Goal: Task Accomplishment & Management: Complete application form

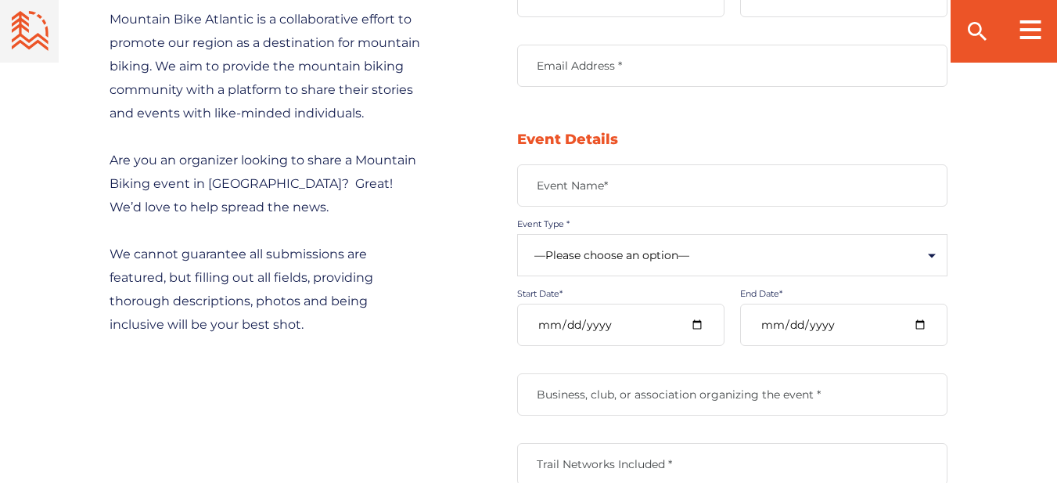
scroll to position [730, 0]
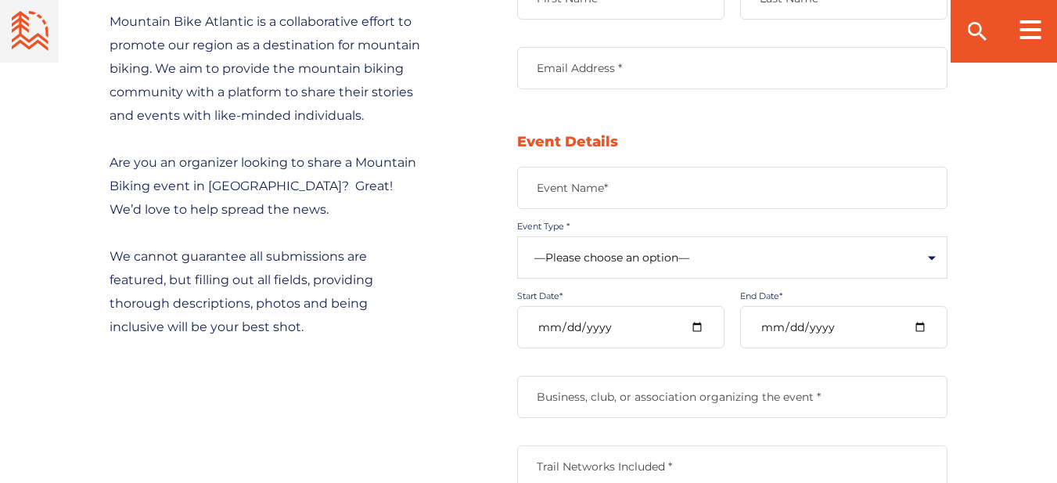
click at [577, 81] on input "Email Address *" at bounding box center [732, 68] width 430 height 42
type input "[EMAIL_ADDRESS][DOMAIN_NAME]"
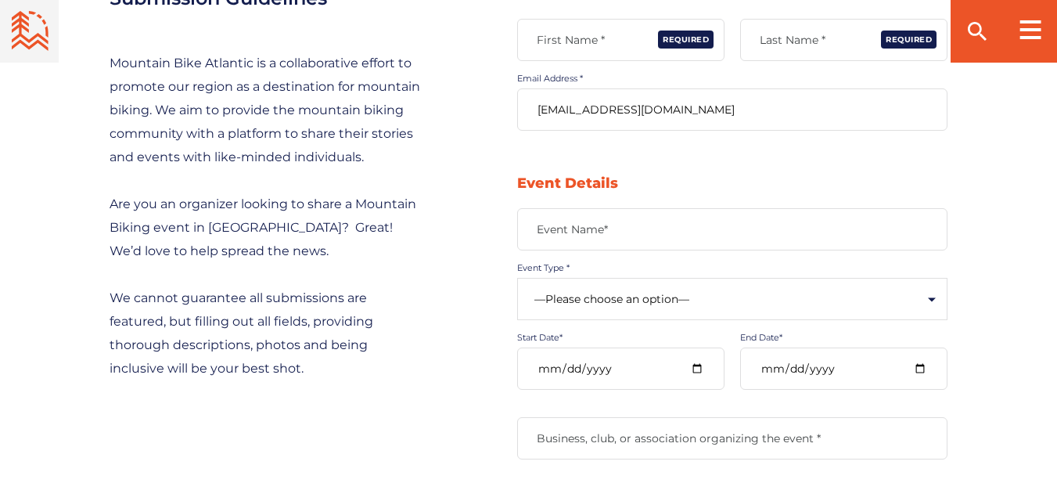
scroll to position [573, 0]
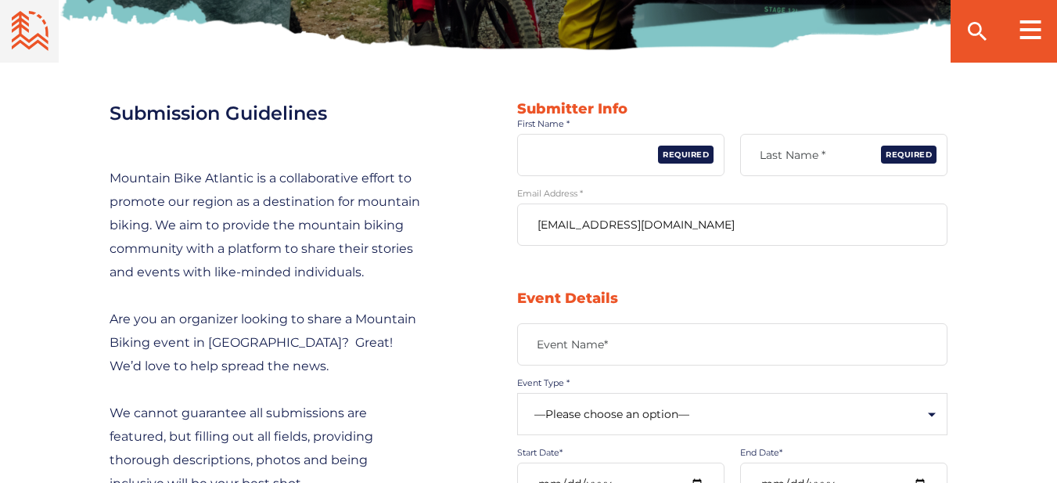
click at [579, 174] on input "First Name *" at bounding box center [620, 155] width 207 height 42
type input "[PERSON_NAME]"
click at [775, 156] on label "Last Name *" at bounding box center [843, 155] width 207 height 14
click at [775, 156] on input "Last Name *" at bounding box center [843, 155] width 207 height 42
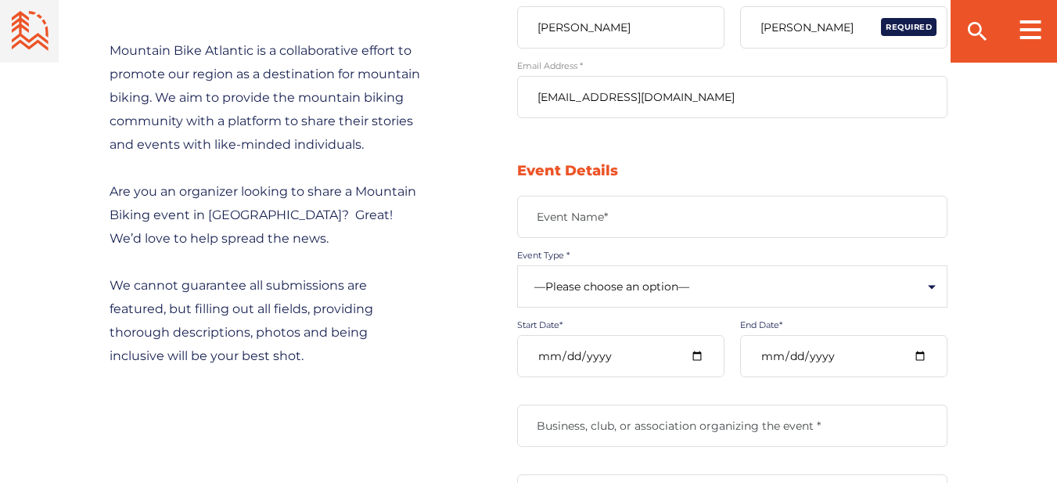
scroll to position [730, 0]
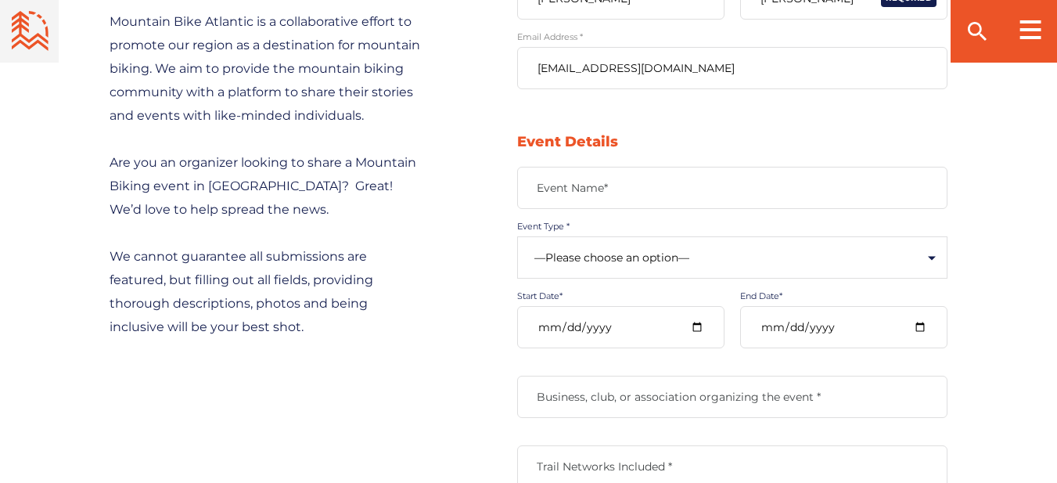
type input "[PERSON_NAME]"
click at [588, 184] on label "Event Name*" at bounding box center [732, 188] width 430 height 14
click at [588, 184] on input "Event Name*" at bounding box center [732, 188] width 430 height 42
click at [573, 190] on input "Event Name*" at bounding box center [732, 188] width 430 height 42
type input "World Summit and Expo on Power and Energy Engineering (WSEPEE-2025)"
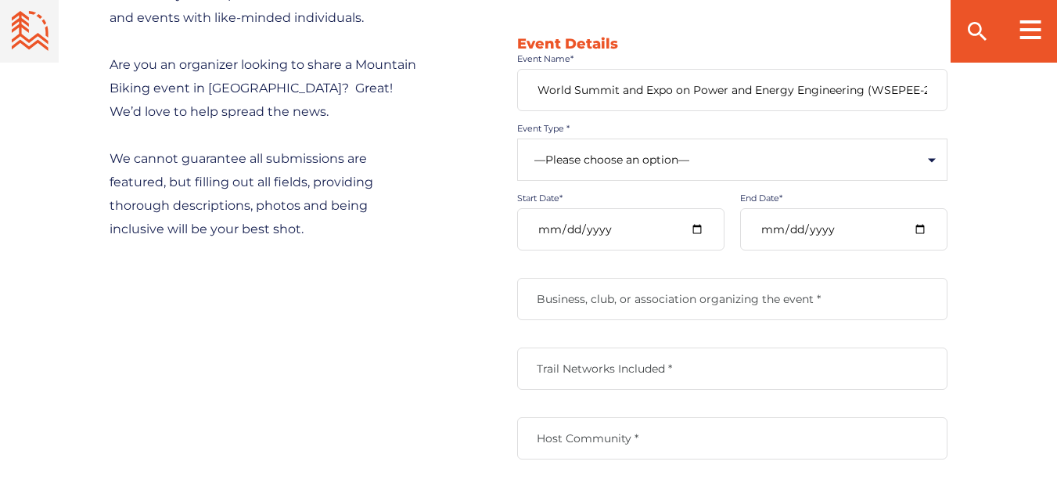
scroll to position [835, 0]
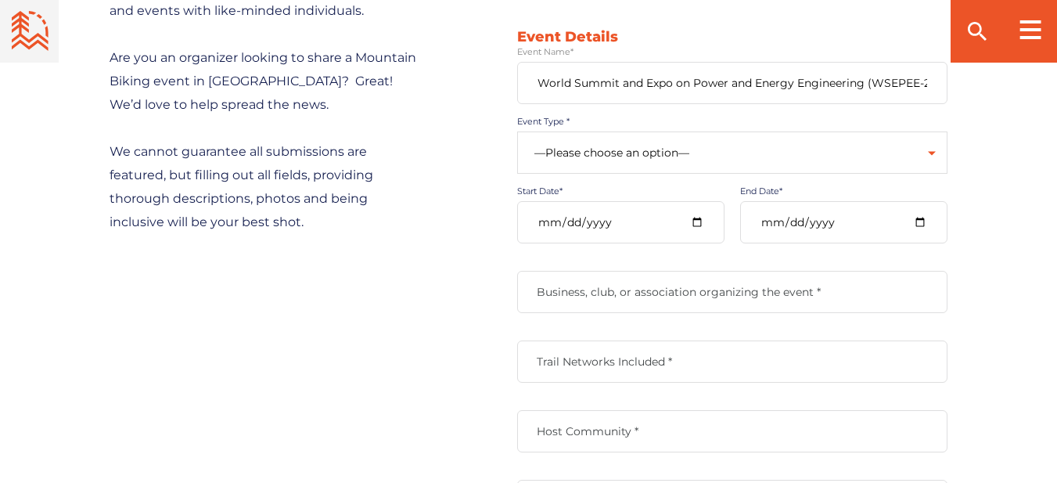
click at [627, 157] on select "—Please choose an option— Community Clinic Festival Race" at bounding box center [732, 152] width 430 height 42
select select "502"
click at [517, 131] on select "—Please choose an option— Community Clinic Festival Race" at bounding box center [732, 152] width 430 height 42
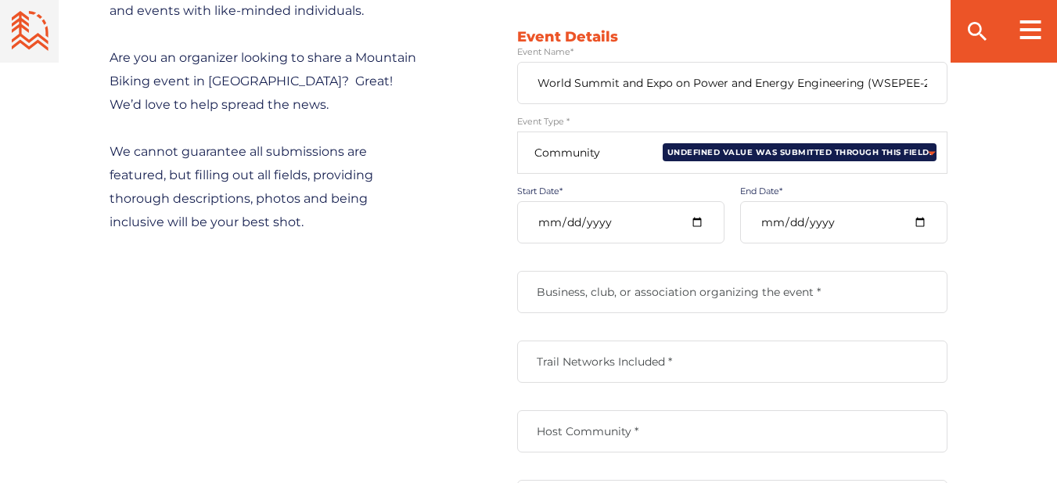
click at [703, 199] on div "—Please choose an option— Community Clinic Festival Race Undefined value was su…" at bounding box center [732, 166] width 430 height 70
click at [701, 219] on input "Start Date*" at bounding box center [620, 222] width 207 height 42
type input "[DATE]"
click at [922, 224] on input "End Date*" at bounding box center [843, 222] width 207 height 42
type input "[DATE]"
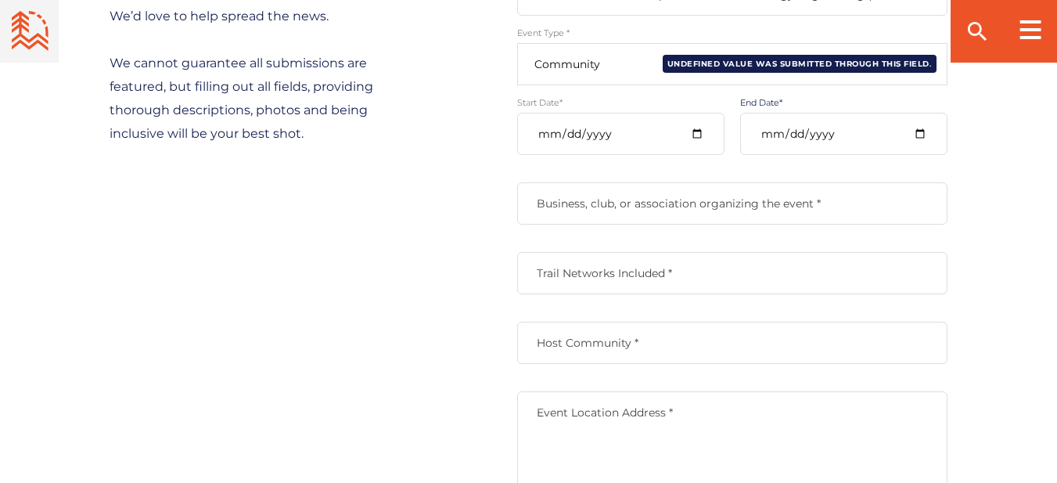
scroll to position [939, 0]
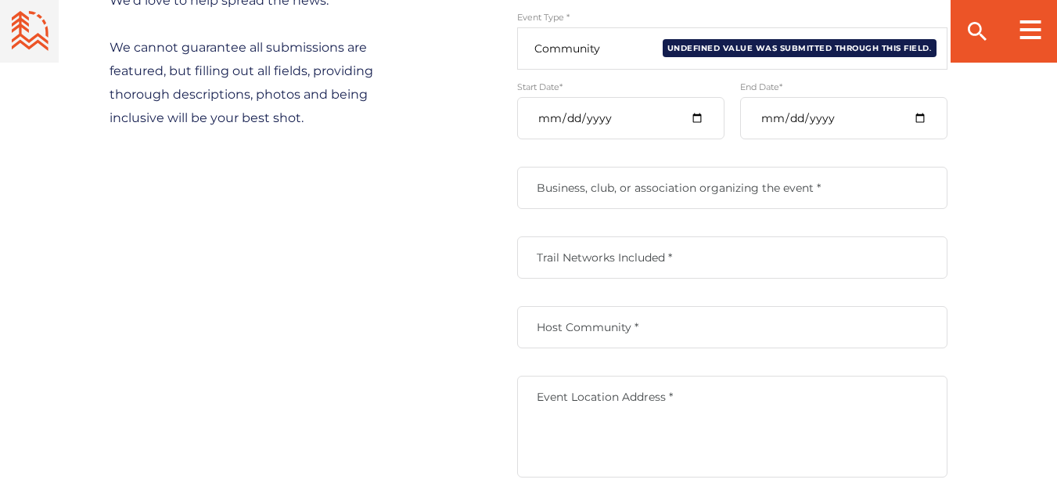
click at [642, 217] on div "Business, club, or association organizing the event *" at bounding box center [732, 202] width 430 height 70
click at [635, 235] on div "Business, club, or association organizing the event *" at bounding box center [732, 202] width 430 height 70
click at [627, 186] on label "Business, club, or association organizing the event *" at bounding box center [732, 188] width 430 height 14
click at [627, 186] on input "Business, club, or association organizing the event *" at bounding box center [732, 188] width 430 height 42
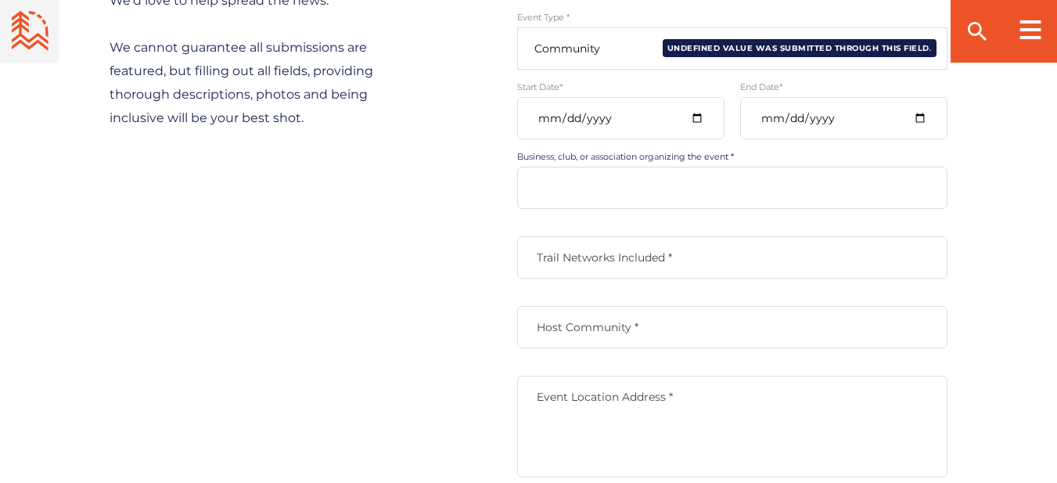
click at [589, 203] on input "Business, club, or association organizing the event *" at bounding box center [732, 188] width 430 height 42
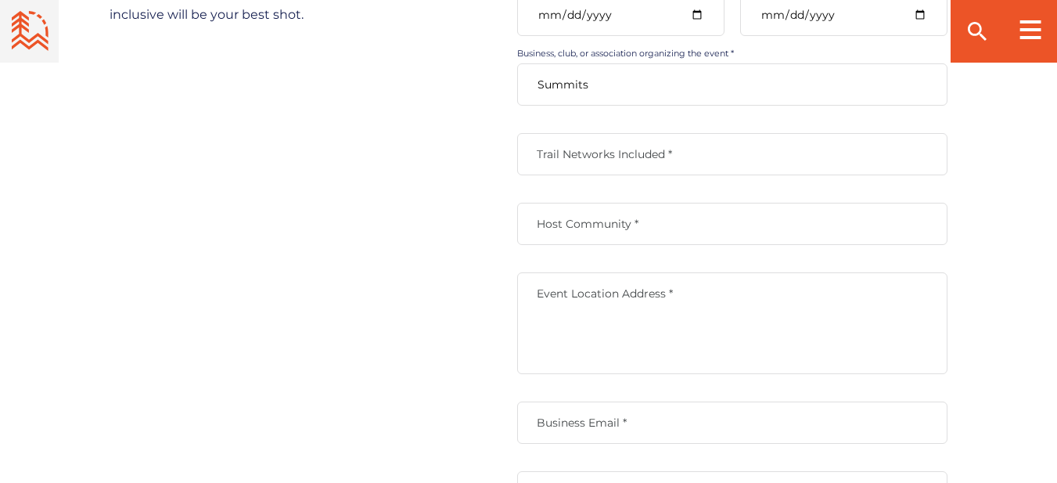
scroll to position [1043, 0]
type input "Summits"
click at [611, 165] on input "Trail Networks Included *" at bounding box center [732, 153] width 430 height 42
type input "Power"
click at [584, 213] on input "Host Community *" at bounding box center [732, 223] width 430 height 42
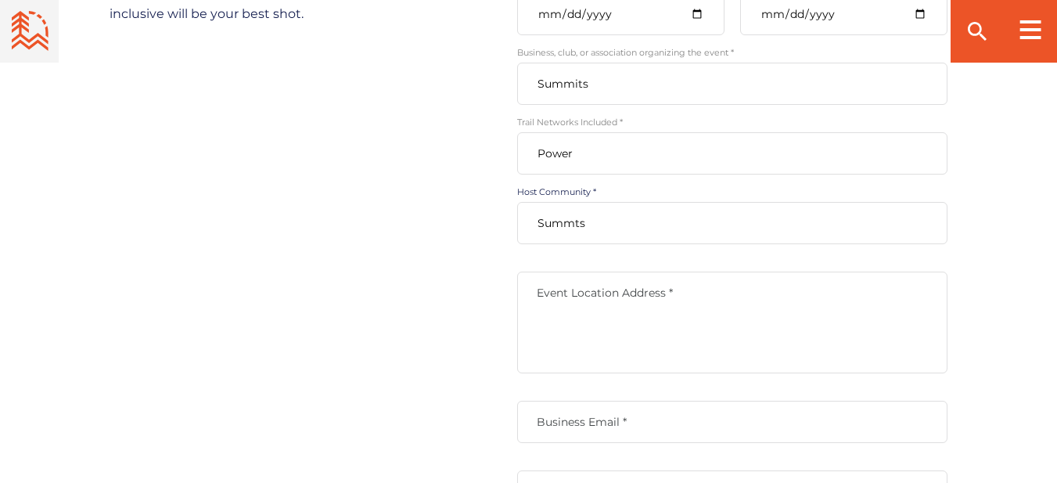
click at [574, 222] on input "Summts" at bounding box center [732, 223] width 430 height 42
type input "Summits"
click at [614, 306] on textarea "Event Location Address *" at bounding box center [732, 322] width 430 height 102
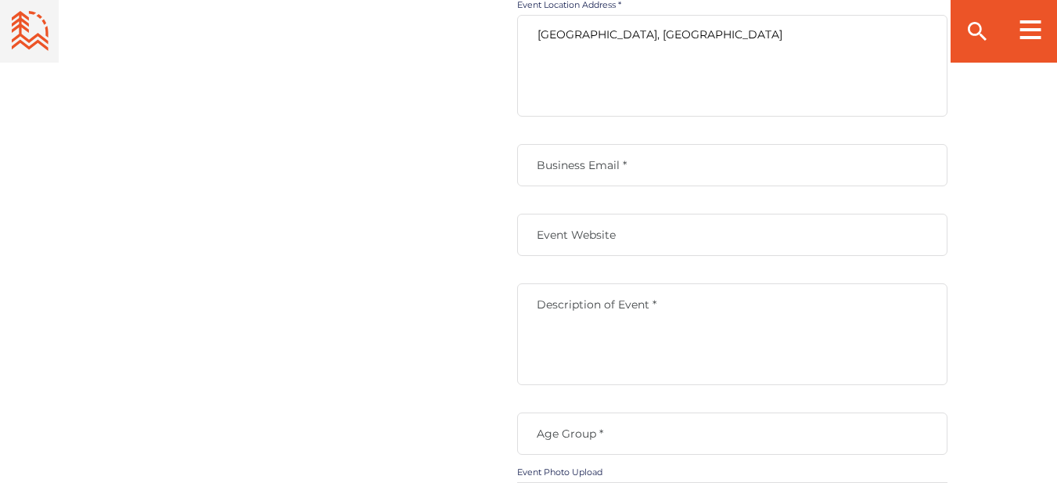
scroll to position [1304, 0]
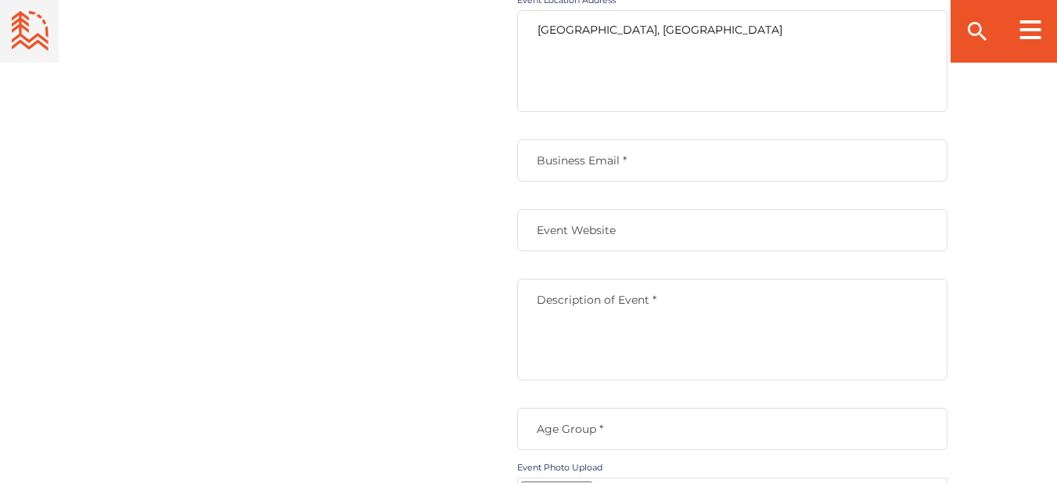
type textarea "[GEOGRAPHIC_DATA], [GEOGRAPHIC_DATA]"
click at [623, 170] on input "Business Email *" at bounding box center [732, 160] width 430 height 42
click at [650, 153] on label "Business Email *" at bounding box center [732, 160] width 430 height 14
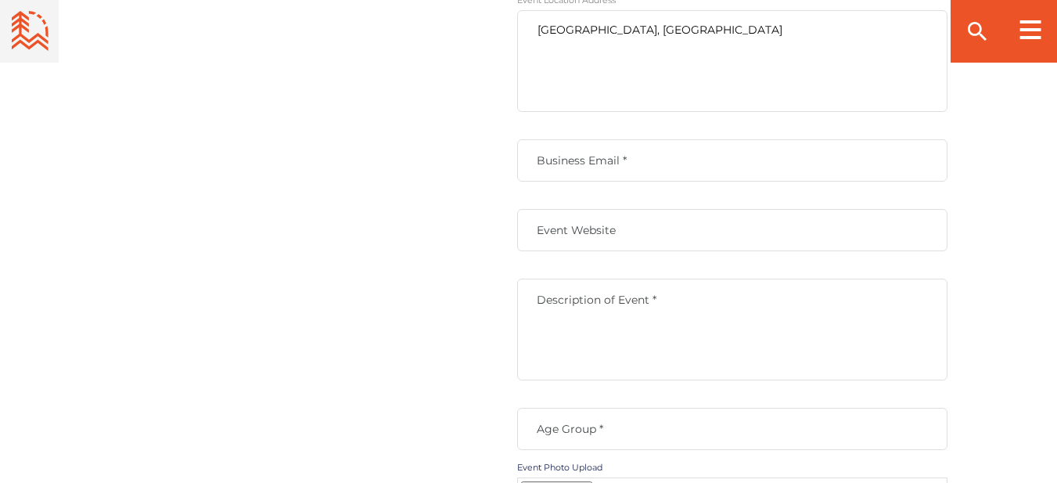
click at [650, 153] on input "Business Email *" at bounding box center [732, 160] width 430 height 42
paste input "[EMAIL_ADDRESS][DOMAIN_NAME]"
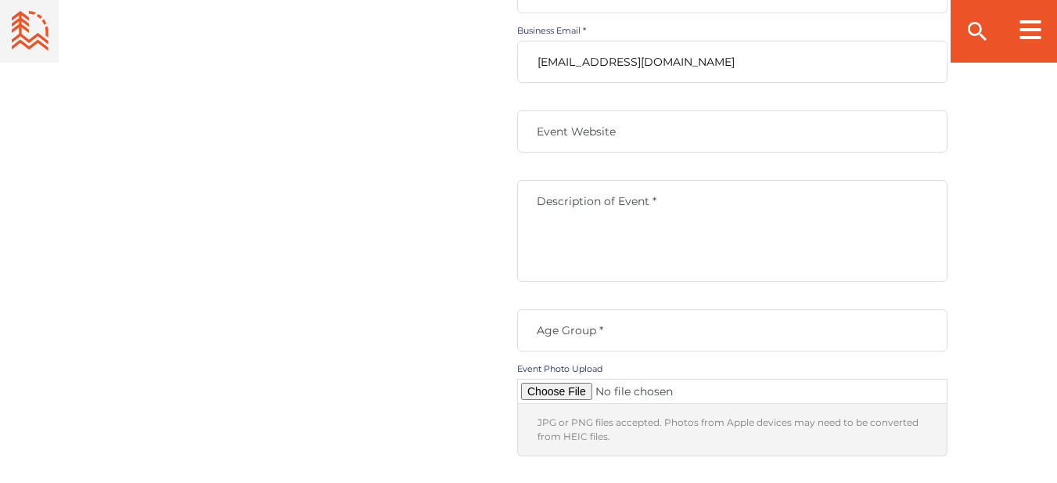
scroll to position [1408, 0]
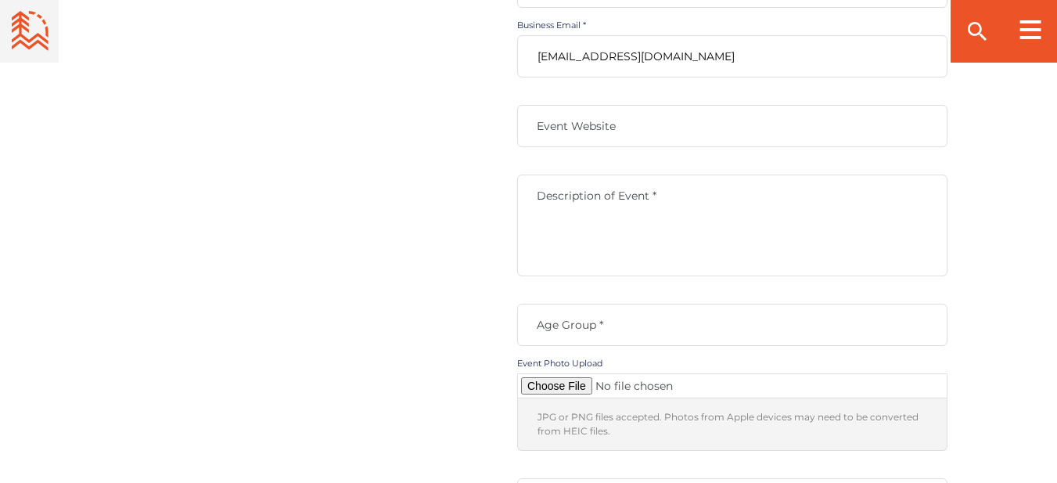
type input "[EMAIL_ADDRESS][DOMAIN_NAME]"
click at [603, 143] on input "Event Website" at bounding box center [732, 126] width 430 height 42
type input "[URL][DOMAIN_NAME]"
click at [620, 202] on label "Description of Event *" at bounding box center [732, 196] width 430 height 14
click at [620, 202] on textarea "Description of Event *" at bounding box center [732, 225] width 430 height 102
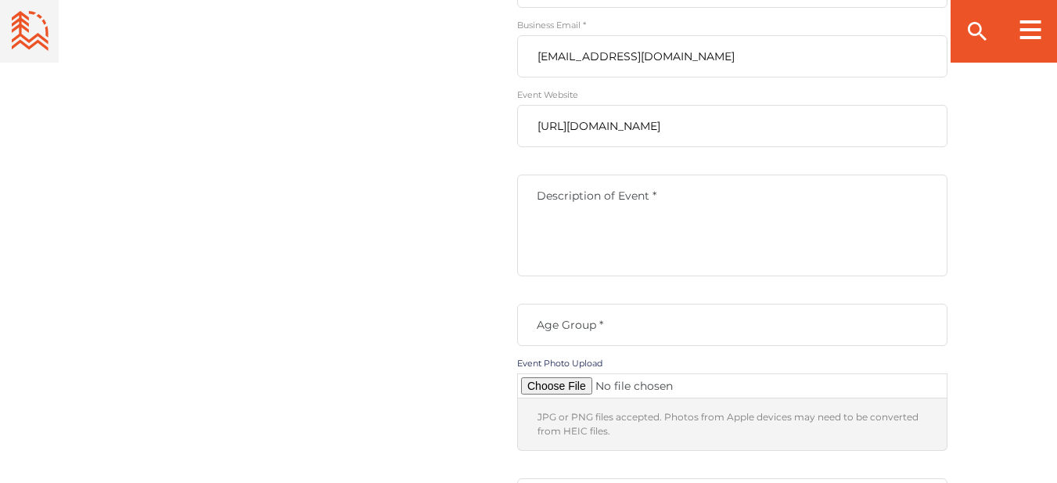
click at [669, 192] on label "Description of Event *" at bounding box center [732, 196] width 430 height 14
click at [669, 192] on textarea "Description of Event *" at bounding box center [732, 225] width 430 height 102
paste textarea "Welcome to the World Summit and Expo on Power and Energy Engineering (WSEPEE-20…"
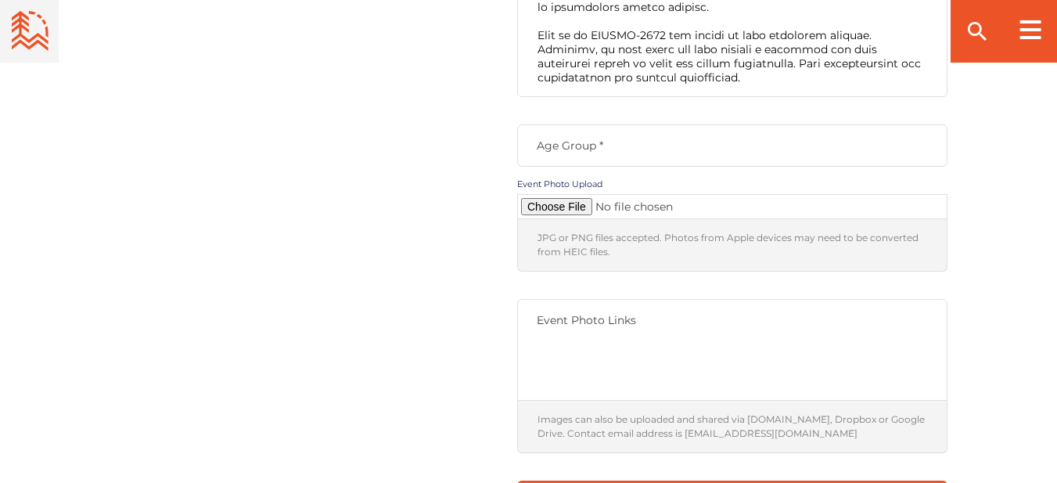
scroll to position [1617, 0]
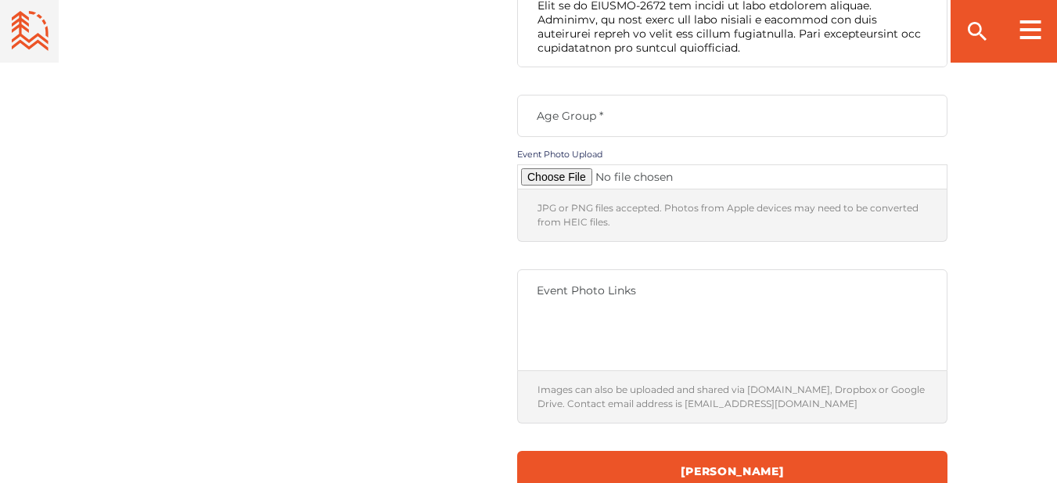
type textarea "Welcome to the World Summit and Expo on Power and Energy Engineering (WSEPEE-20…"
click at [557, 121] on label "Age Group *" at bounding box center [732, 116] width 430 height 14
click at [557, 121] on input "Age Group *" at bounding box center [732, 116] width 430 height 42
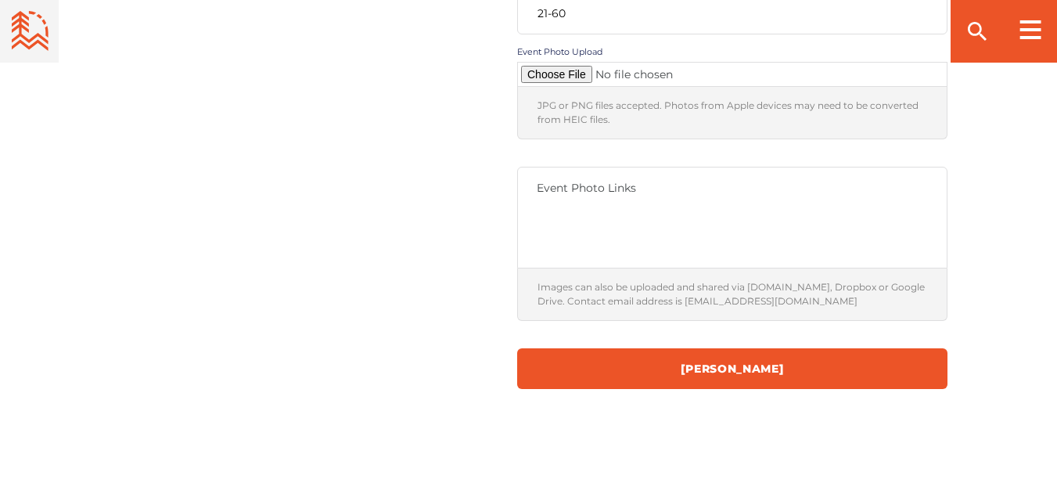
scroll to position [1721, 0]
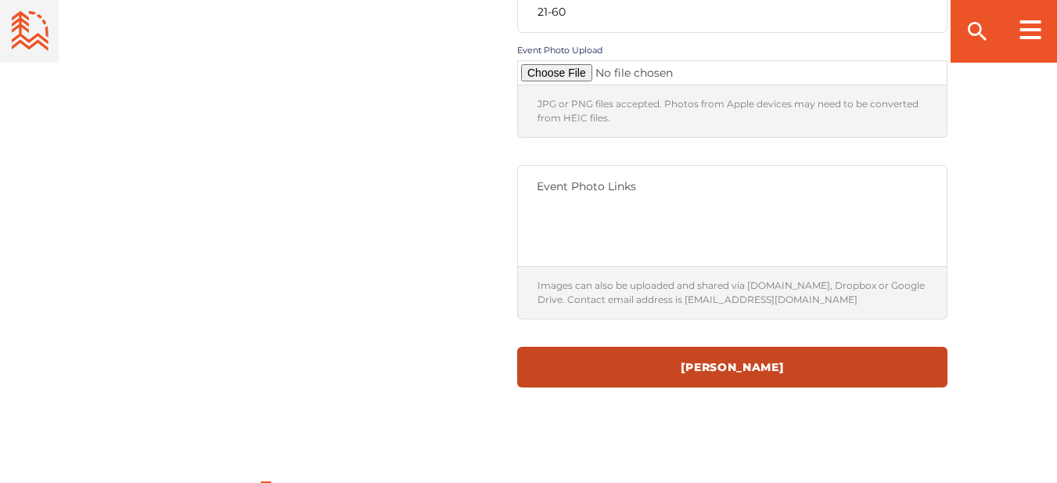
type input "21-60"
click at [649, 368] on input "[PERSON_NAME]" at bounding box center [732, 367] width 430 height 41
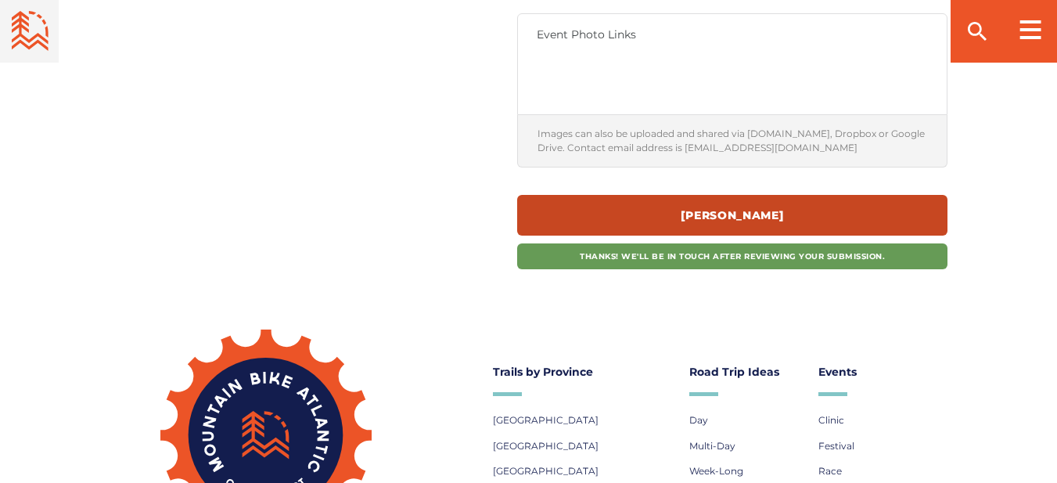
scroll to position [1878, 0]
